Goal: Find specific page/section: Find specific page/section

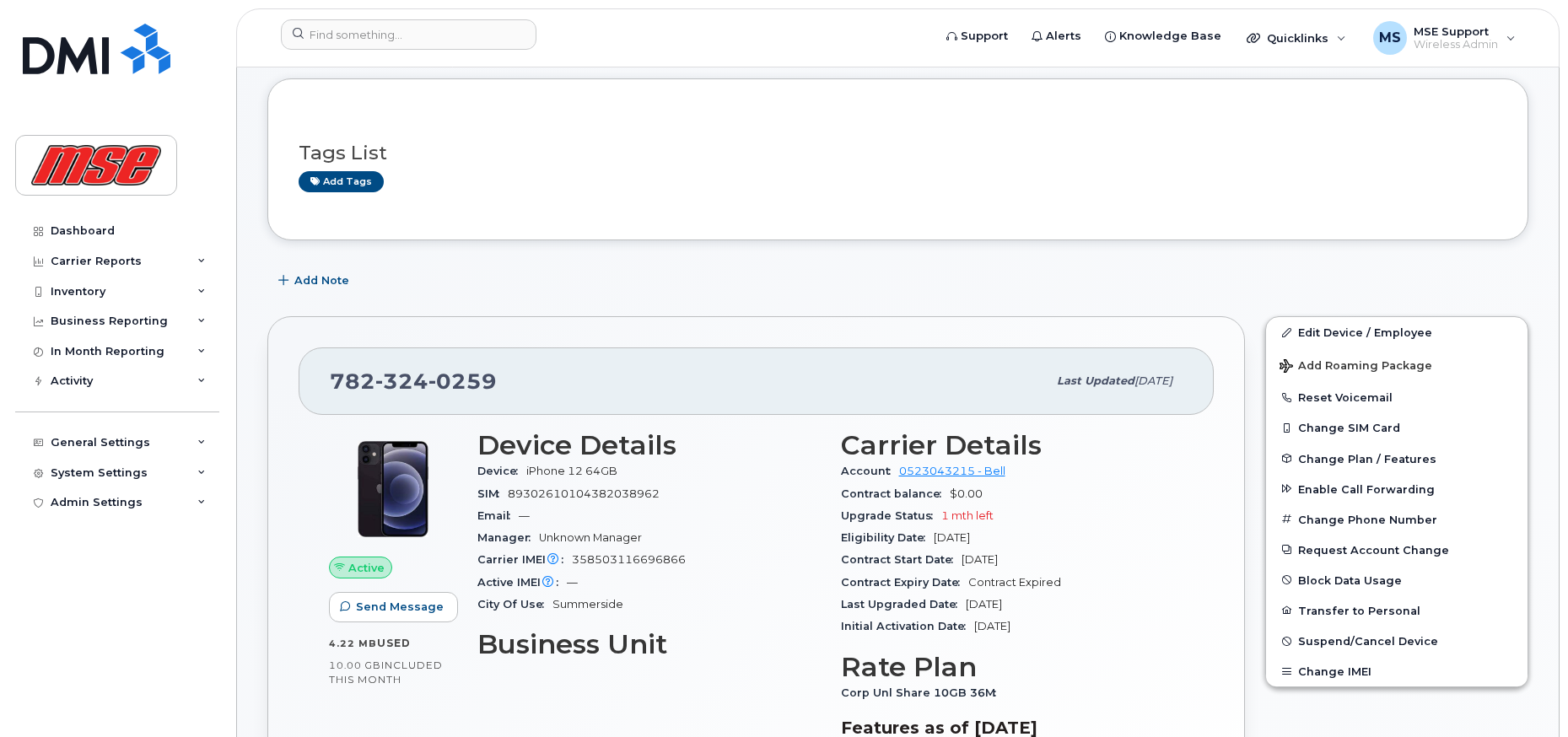
scroll to position [85, 0]
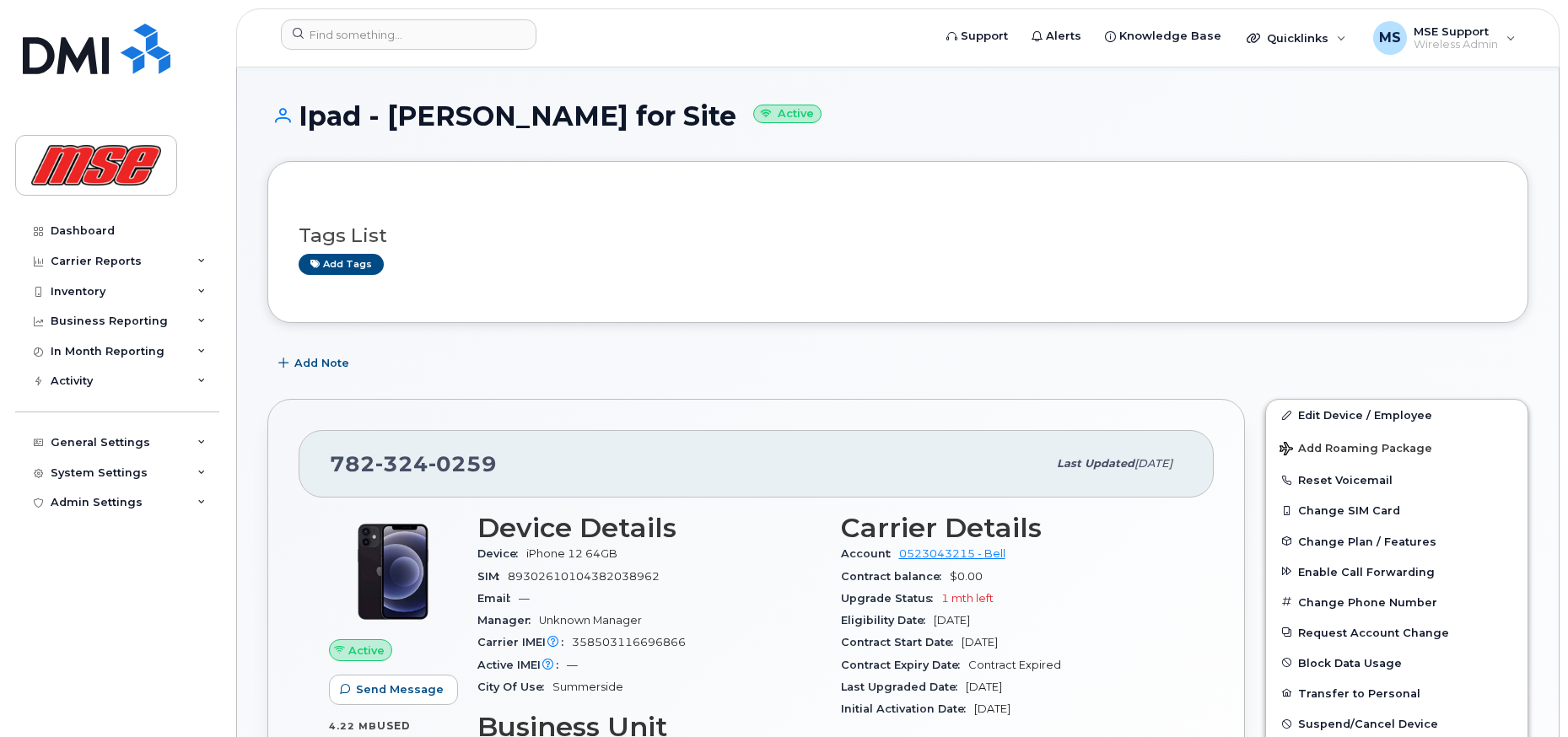
scroll to position [85, 0]
click at [656, 133] on div "Ipad - Travis for Site Active" at bounding box center [898, 130] width 1261 height 60
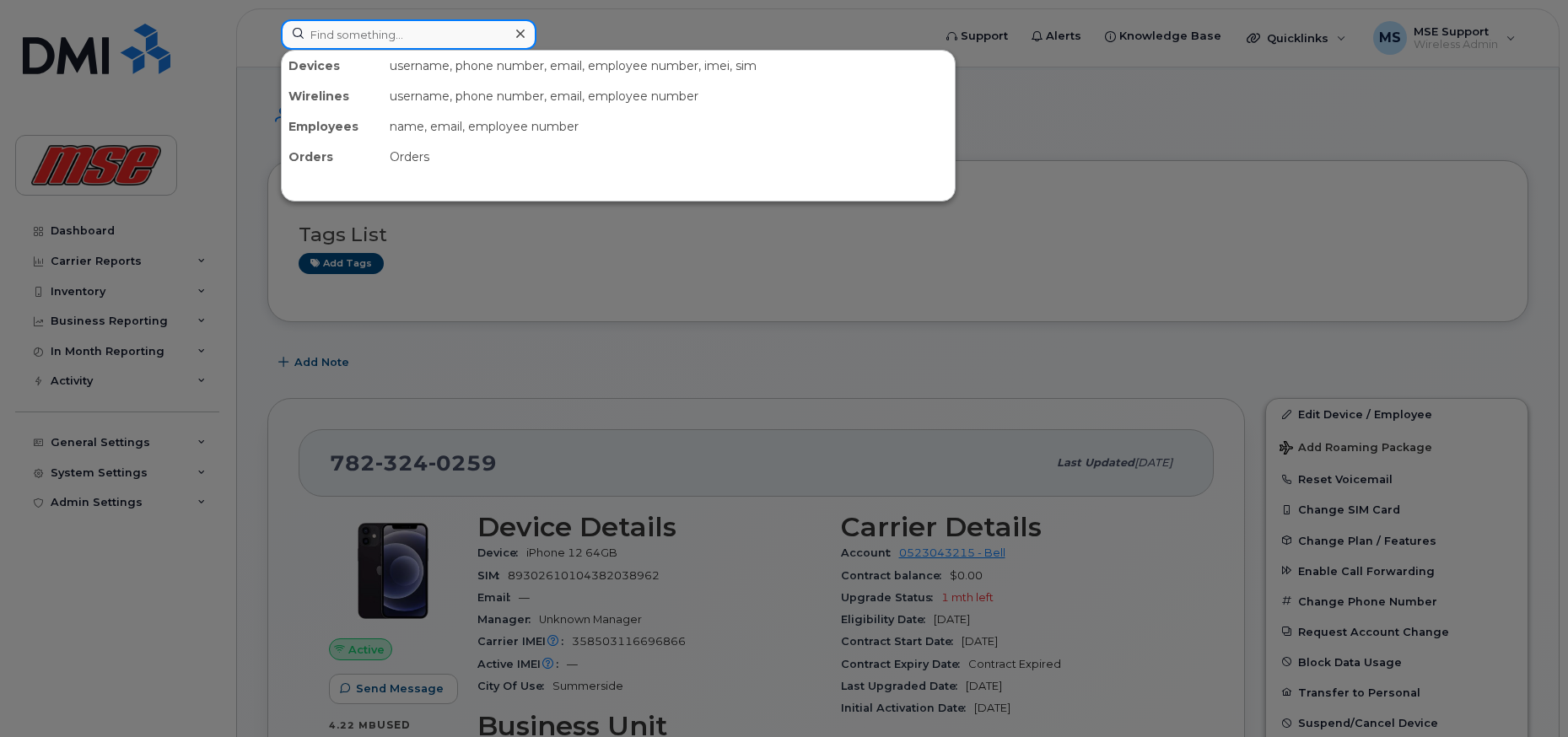
click at [389, 30] on input at bounding box center [408, 35] width 256 height 31
paste input "1. 902-439-2283"
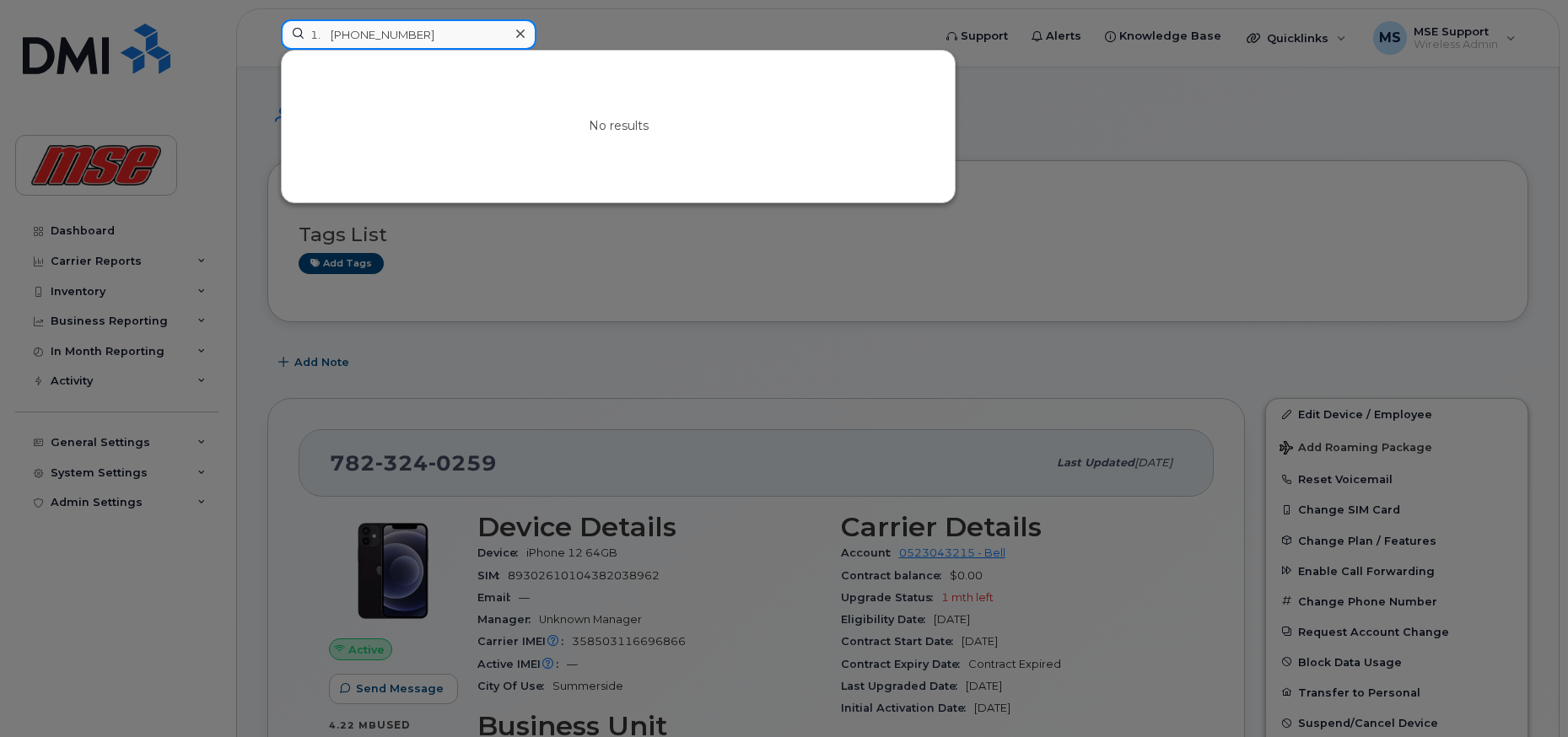
click at [335, 37] on input "1. 902-439-2283" at bounding box center [408, 35] width 256 height 31
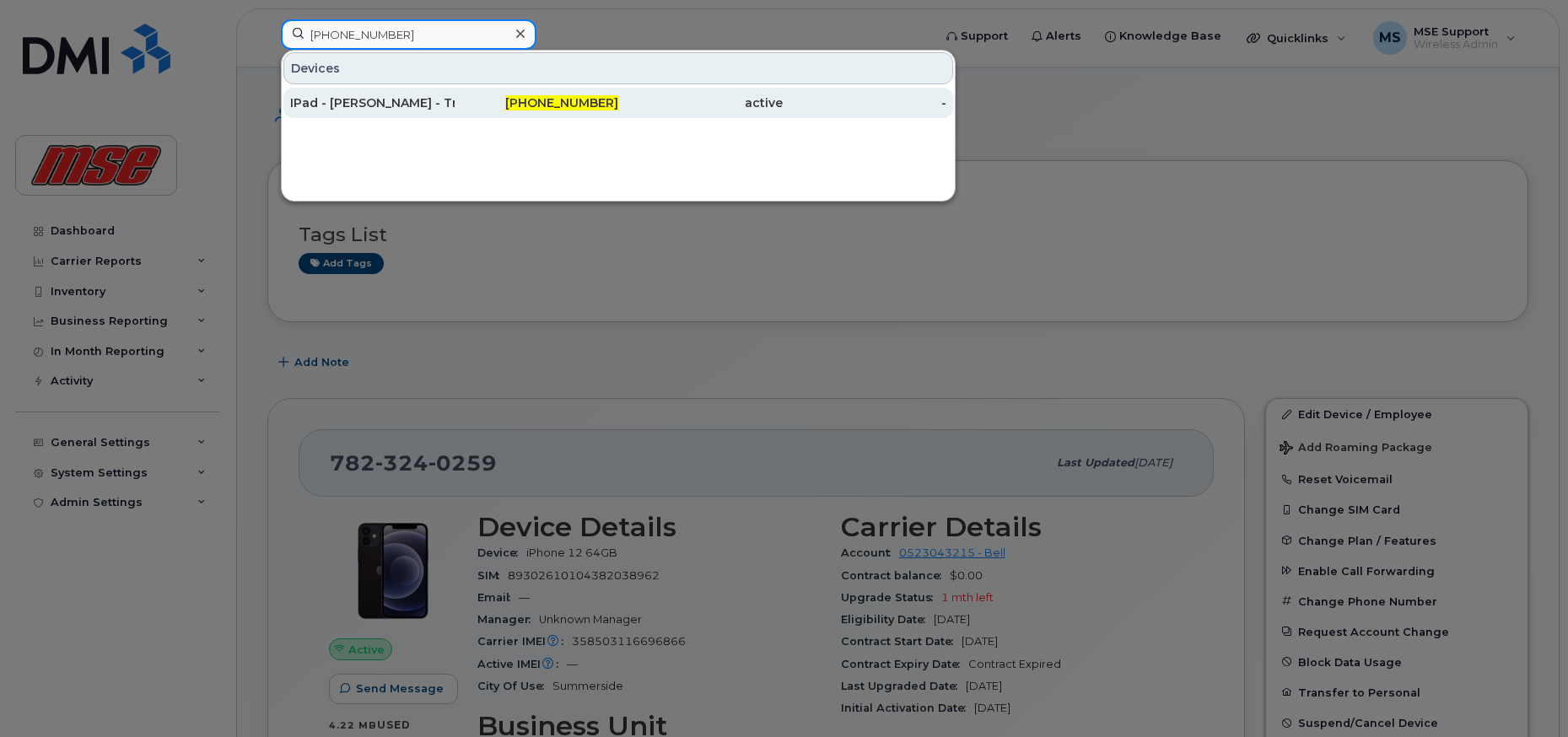
type input "902-439-2283"
click at [369, 104] on div "IPad - [PERSON_NAME] - Travel Logs MSE1787" at bounding box center [372, 103] width 164 height 17
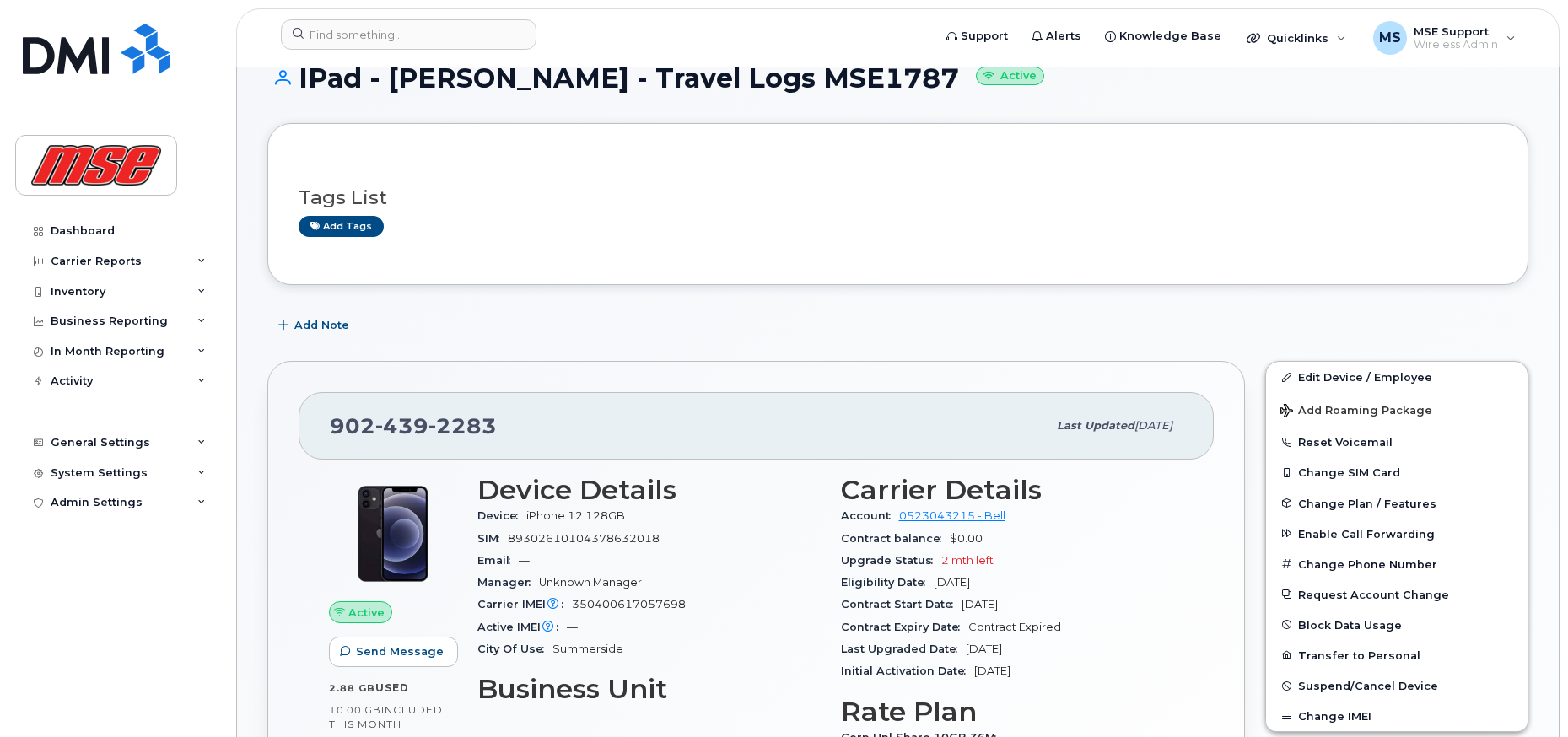
scroll to position [168, 0]
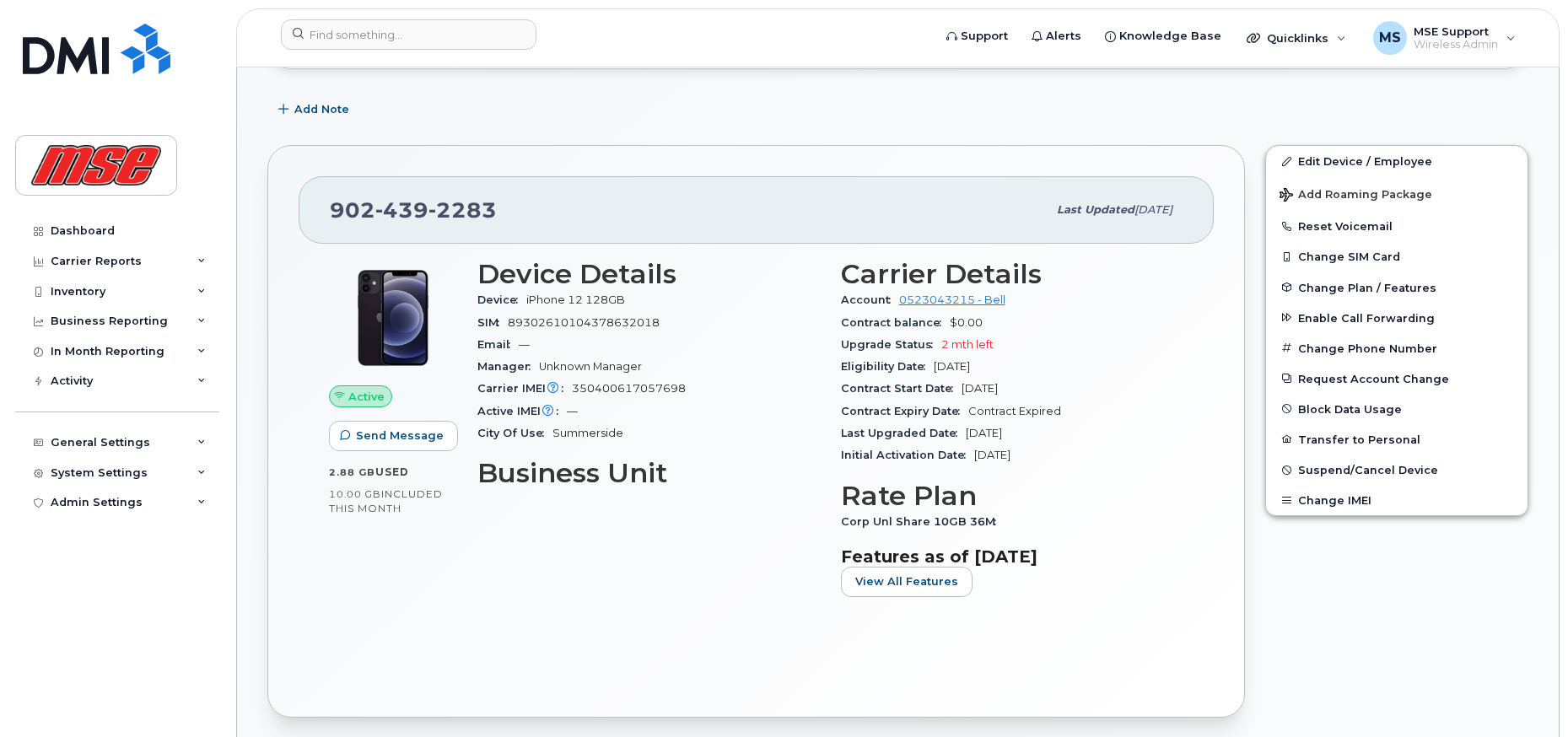
scroll to position [323, 0]
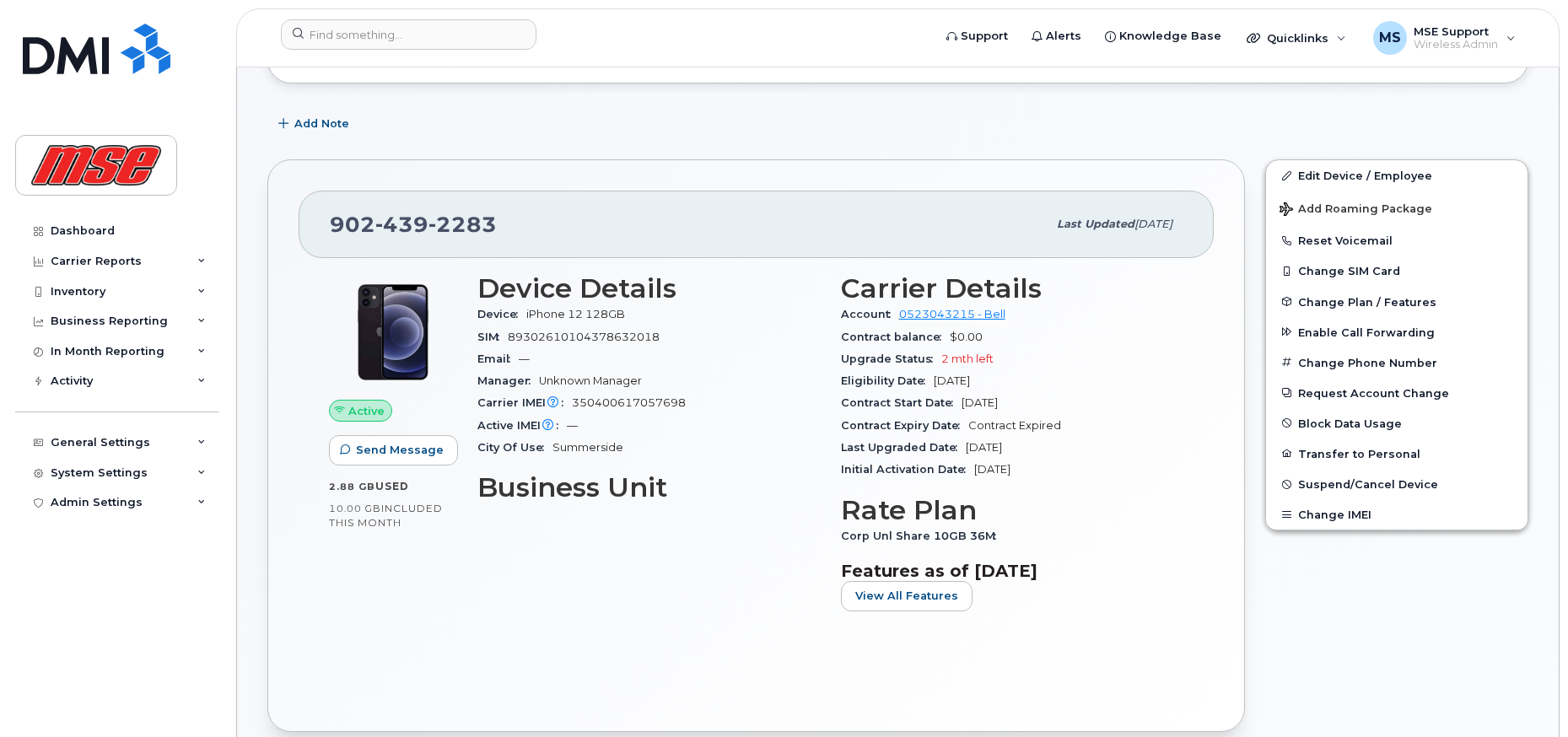
click at [731, 586] on div "Device Details Device iPhone 12 128GB SIM 89302610104378632018 Email — Manager …" at bounding box center [648, 449] width 363 height 372
click at [827, 680] on div "Active Send Message 2.88 GB  used 10.00 GB  included this month Device Details …" at bounding box center [756, 480] width 915 height 443
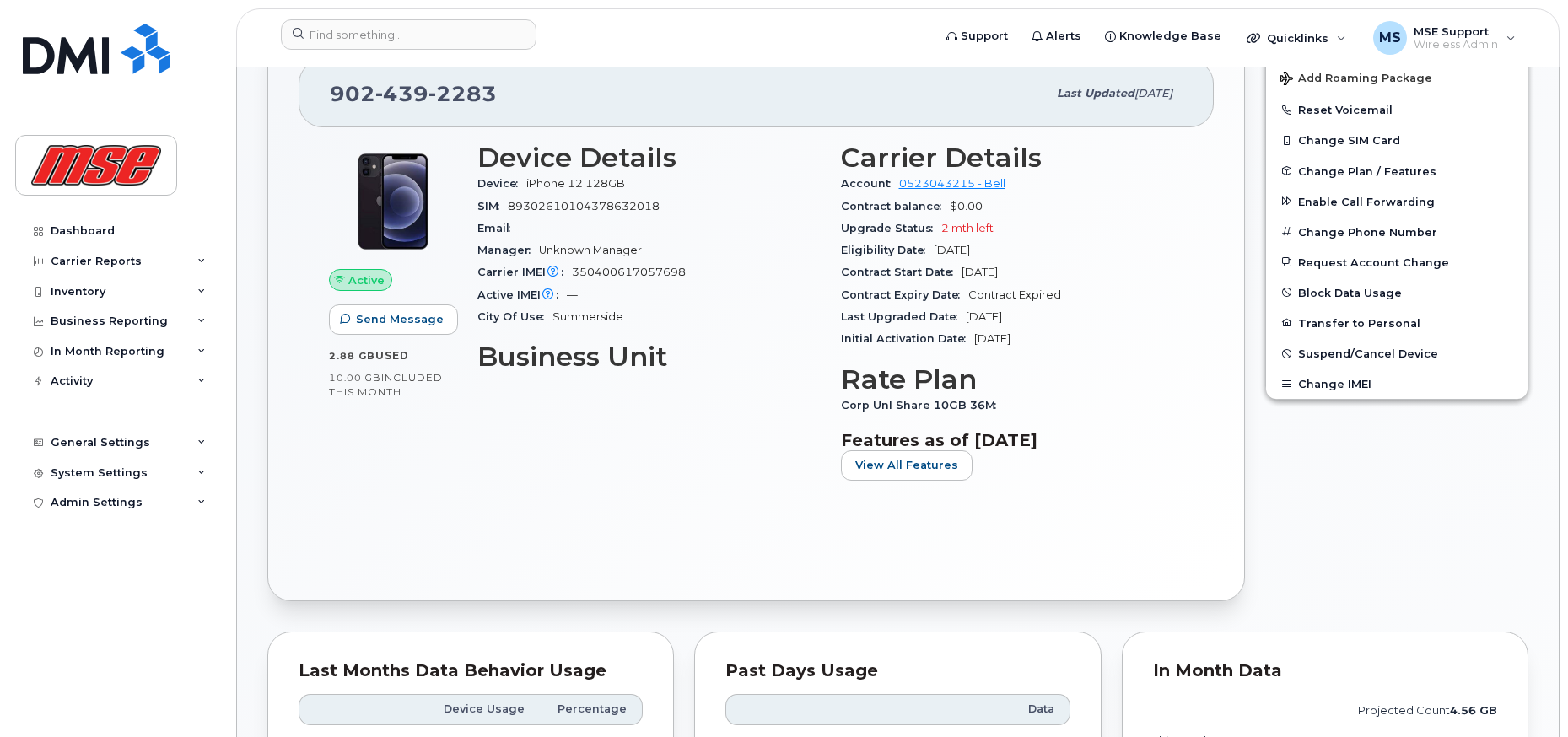
scroll to position [407, 0]
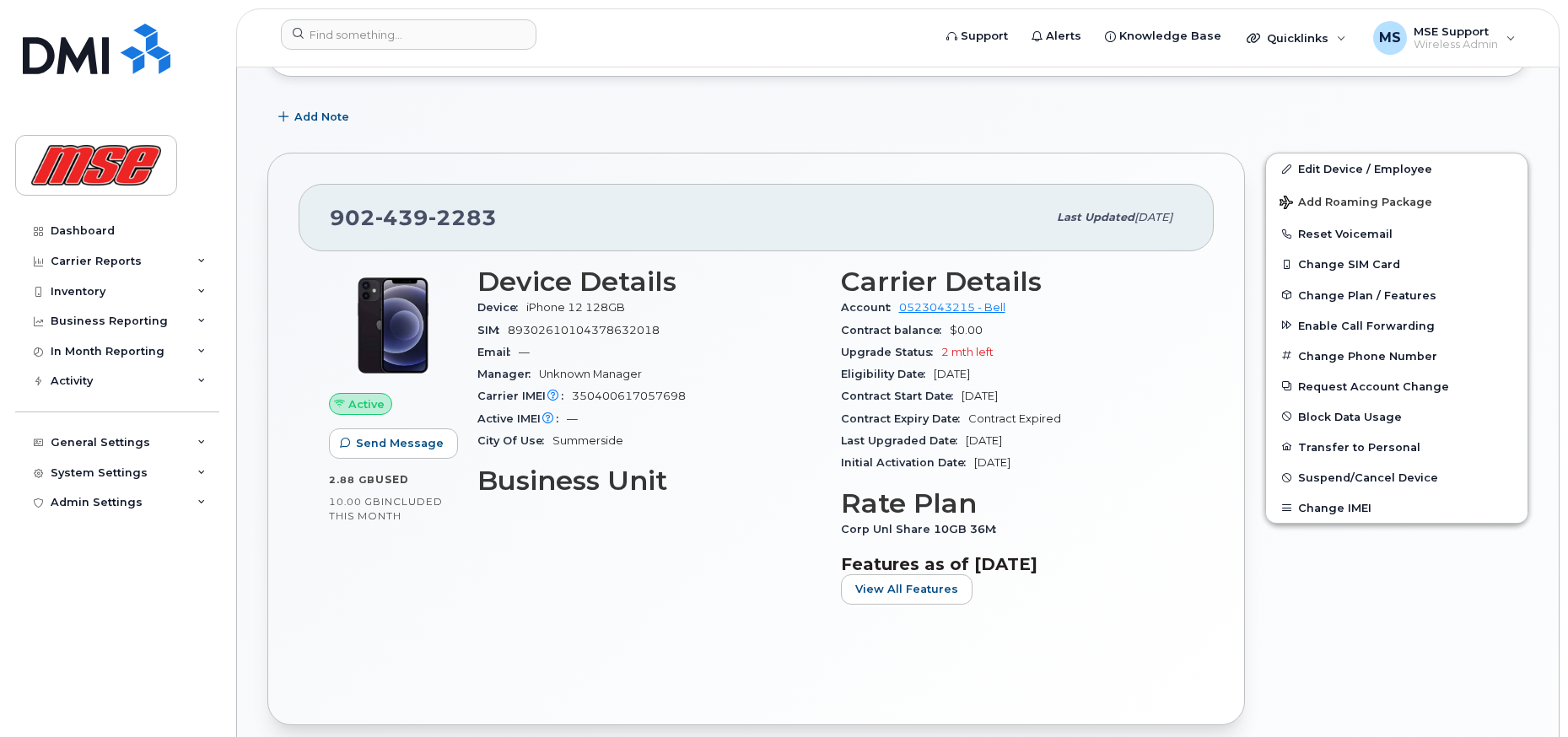
scroll to position [422, 0]
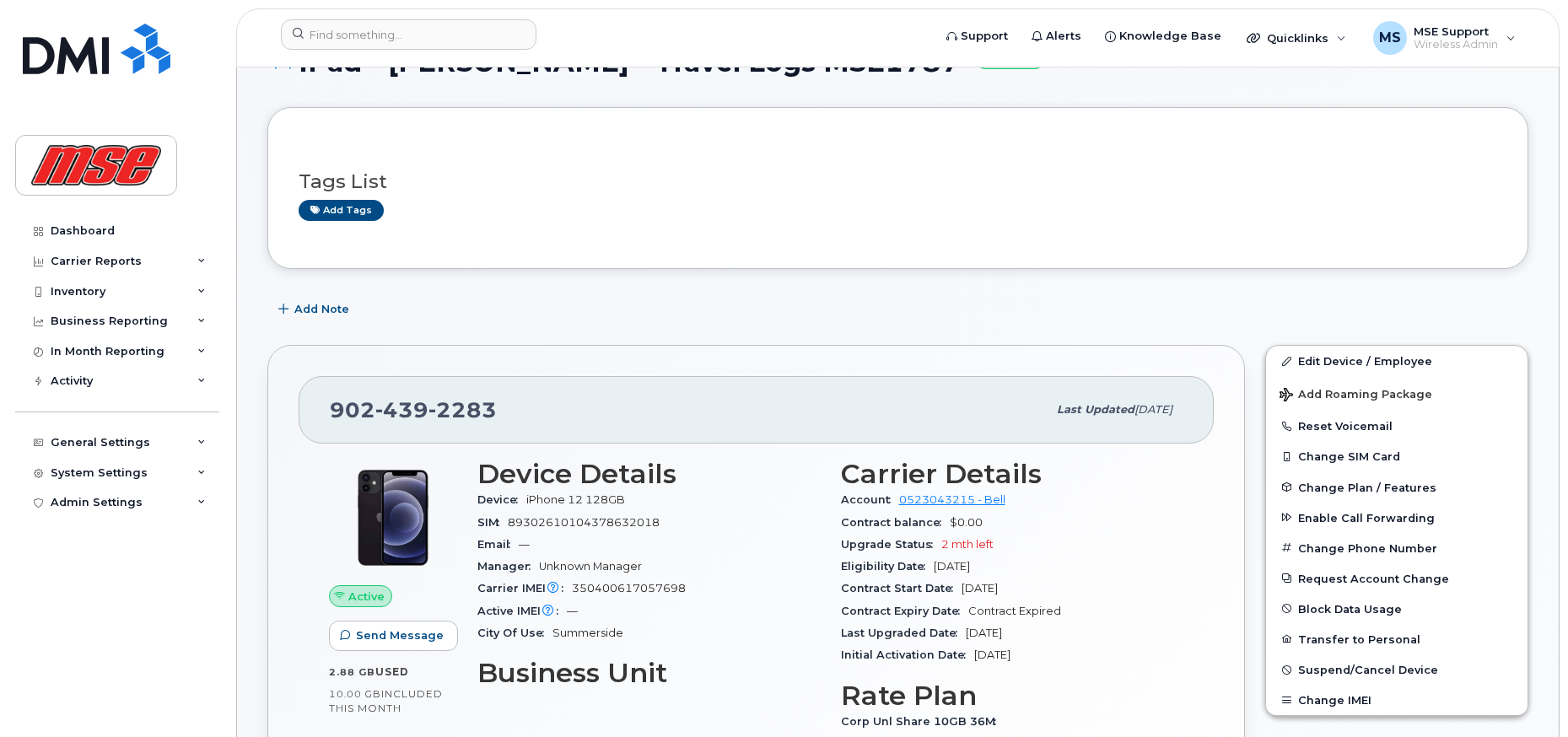
scroll to position [168, 0]
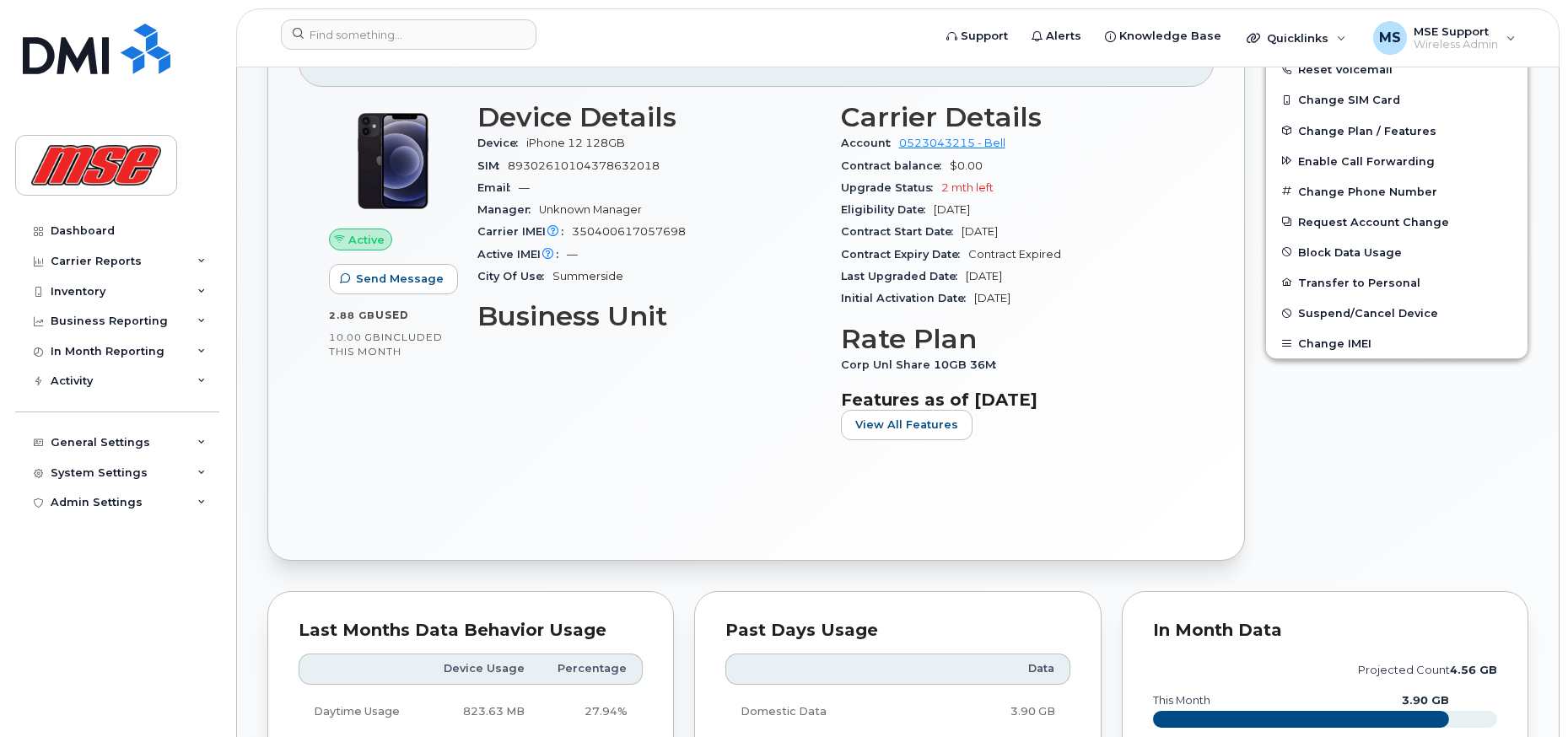
scroll to position [506, 0]
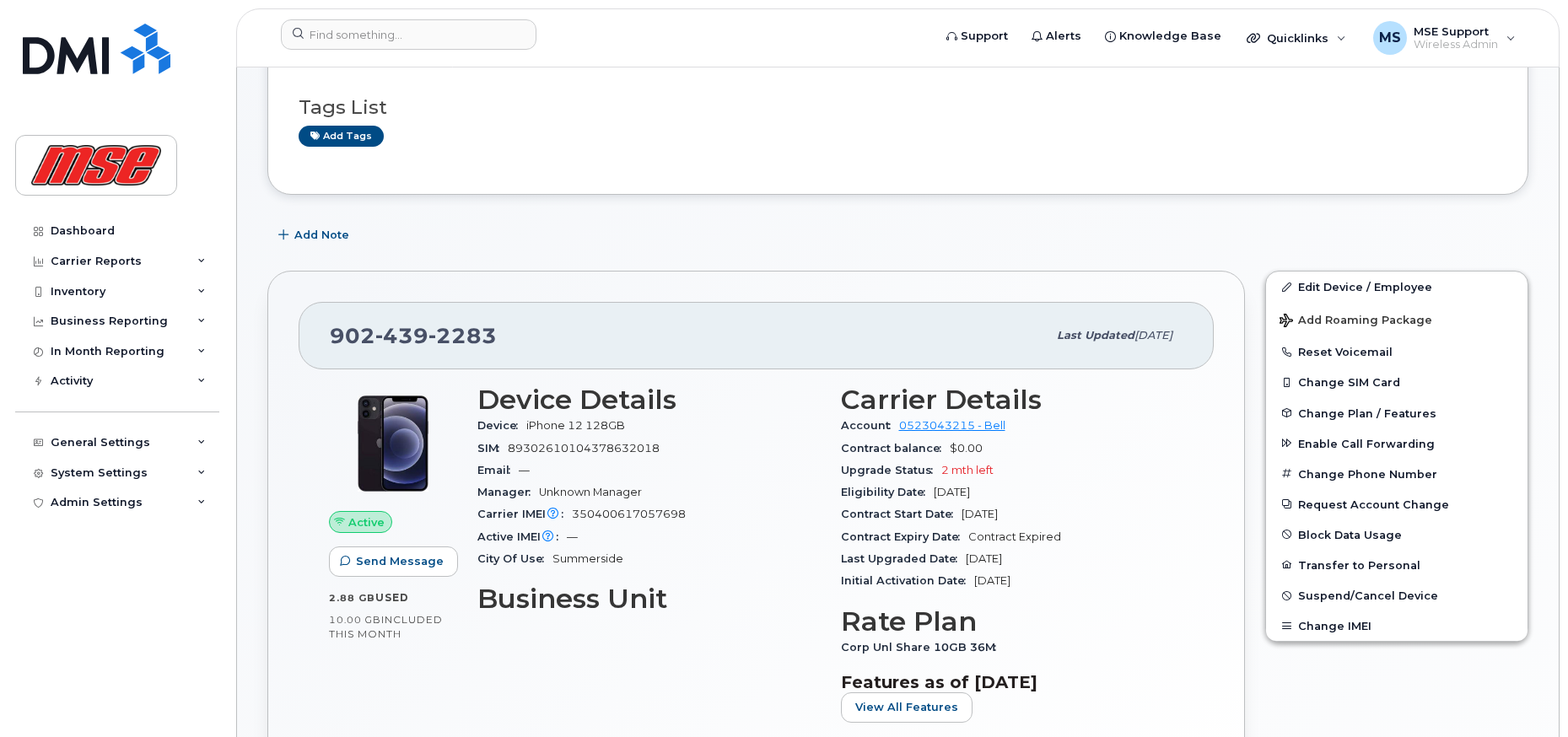
scroll to position [253, 0]
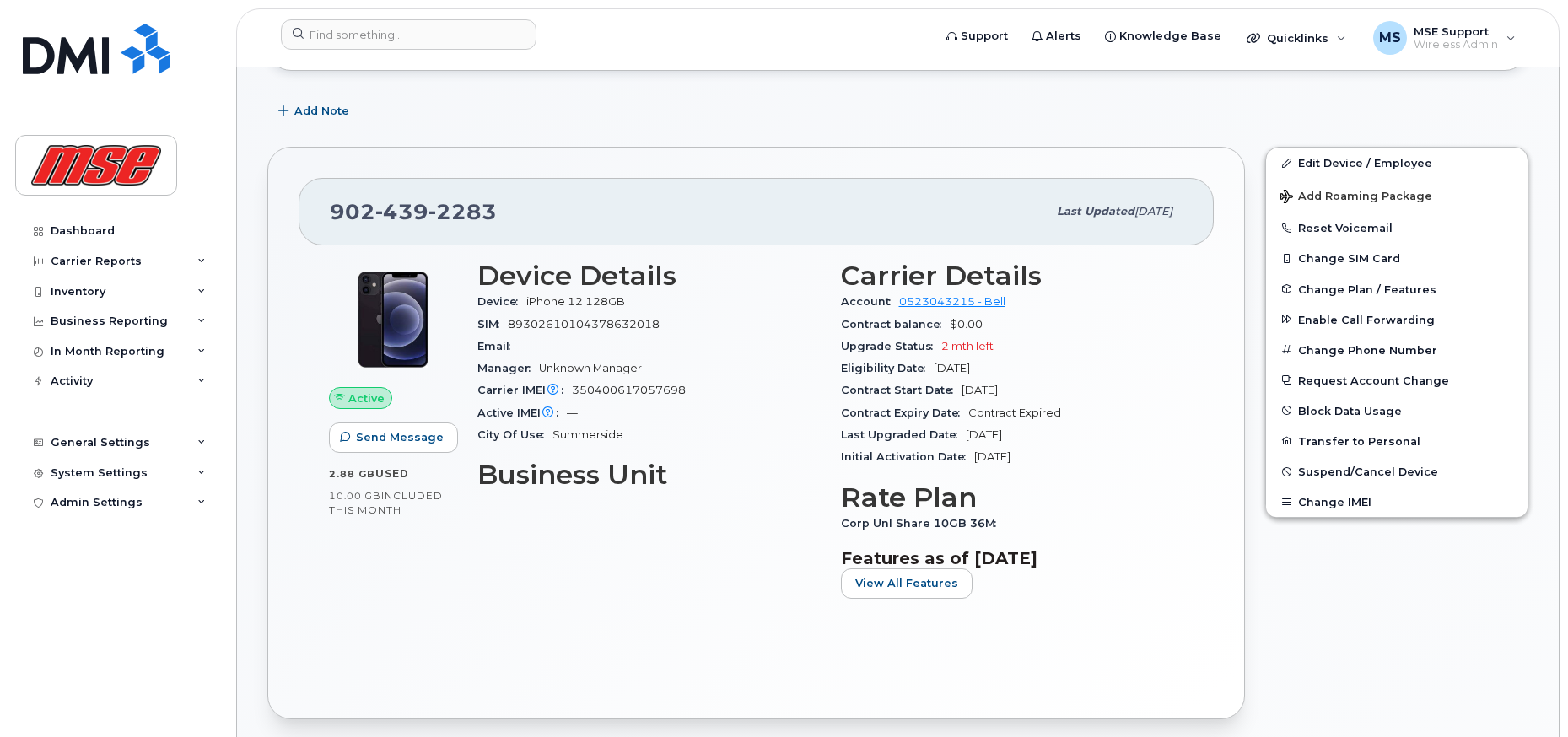
scroll to position [338, 0]
